Goal: Task Accomplishment & Management: Manage account settings

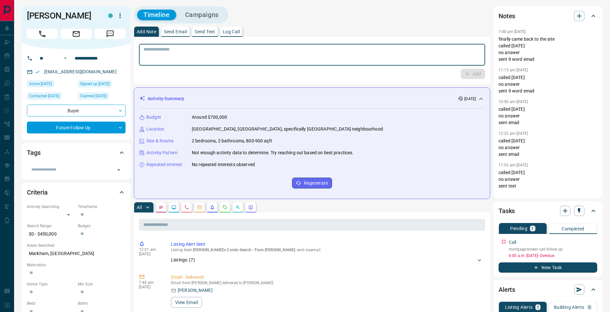
click at [202, 63] on textarea at bounding box center [312, 55] width 337 height 16
click at [240, 31] on p "Log Call" at bounding box center [231, 31] width 17 height 4
click at [475, 75] on button "Log Call" at bounding box center [472, 74] width 25 height 10
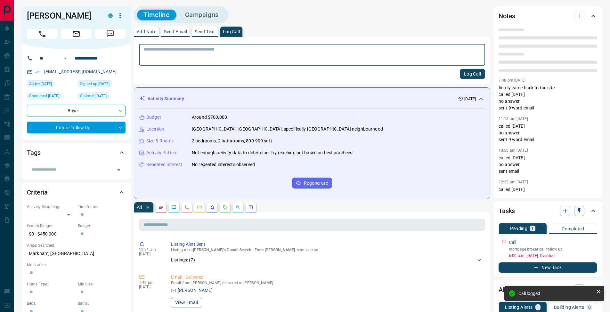
click at [151, 30] on p "Add Note" at bounding box center [147, 31] width 20 height 4
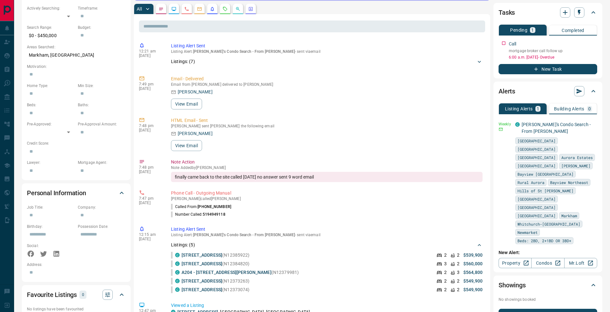
scroll to position [140, 0]
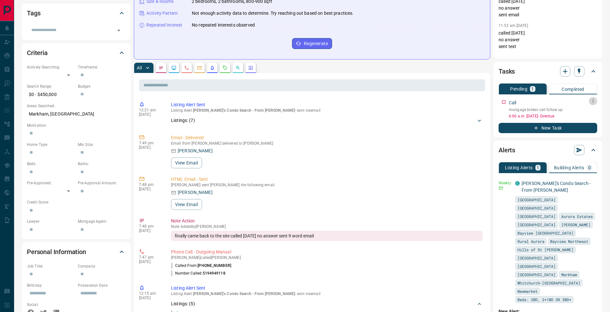
click at [594, 104] on button "button" at bounding box center [593, 101] width 8 height 8
click at [588, 112] on li "Edit" at bounding box center [583, 114] width 28 height 10
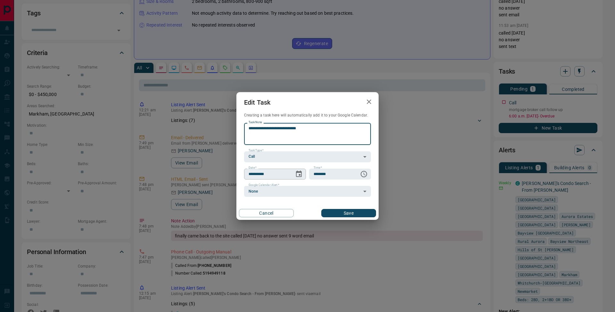
click at [301, 174] on icon "Choose date, selected date is Sep 16, 2025" at bounding box center [299, 174] width 8 height 8
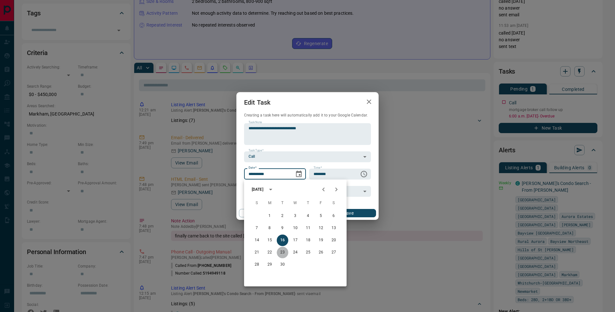
click at [284, 253] on button "23" at bounding box center [283, 253] width 12 height 12
type input "**********"
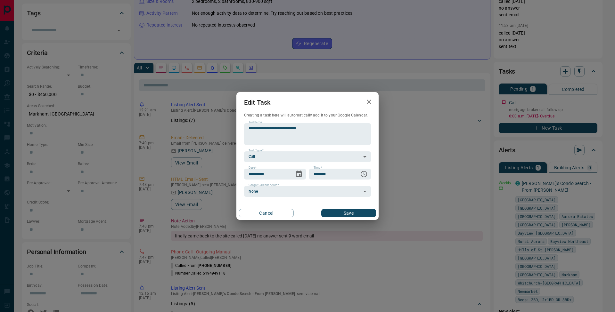
click at [358, 207] on div "Cancel Save" at bounding box center [307, 213] width 142 height 13
click at [357, 212] on button "Save" at bounding box center [348, 213] width 55 height 8
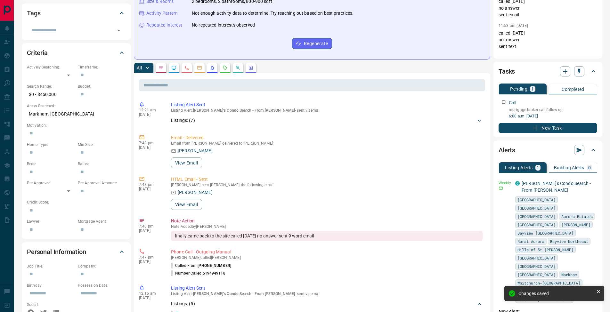
scroll to position [0, 0]
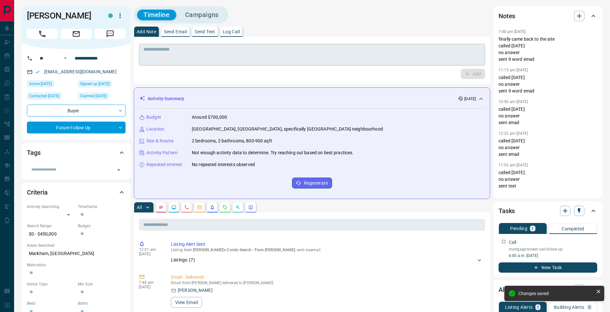
click at [187, 49] on textarea at bounding box center [312, 55] width 337 height 16
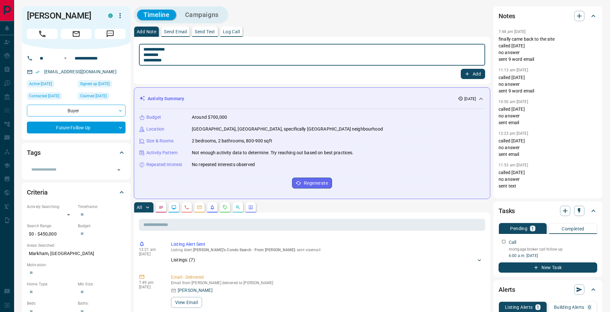
click at [145, 55] on textarea "**********" at bounding box center [312, 55] width 337 height 16
type textarea "**********"
click at [468, 75] on icon "button" at bounding box center [468, 74] width 6 height 6
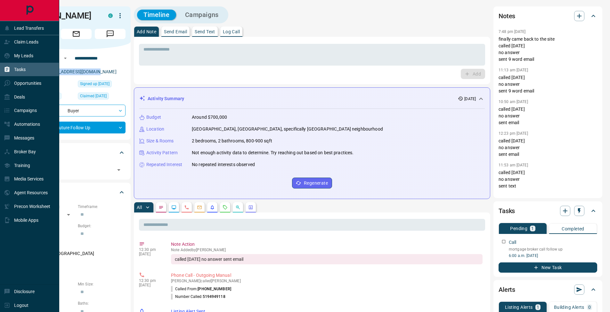
click at [13, 71] on div "Tasks" at bounding box center [15, 69] width 22 height 11
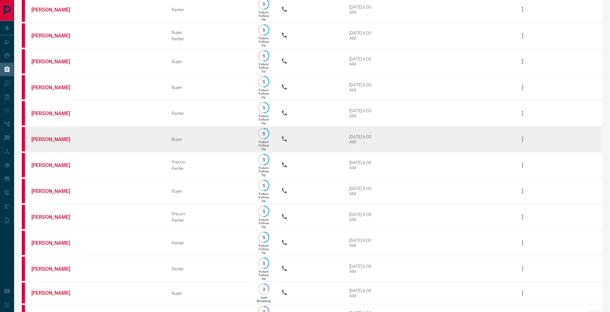
scroll to position [149, 0]
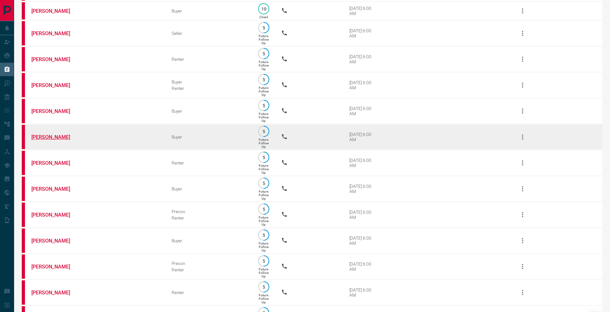
click at [49, 140] on link "[PERSON_NAME]" at bounding box center [55, 137] width 48 height 6
